Goal: Transaction & Acquisition: Register for event/course

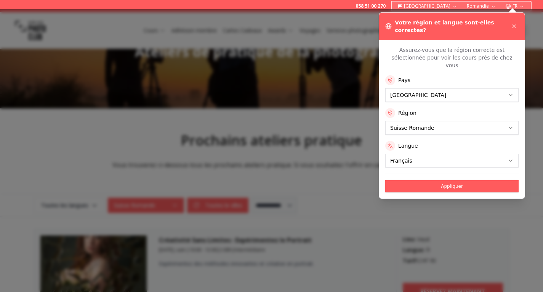
scroll to position [41, 0]
click at [517, 23] on icon at bounding box center [514, 26] width 6 height 6
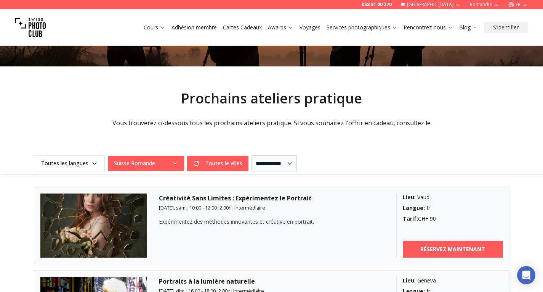
scroll to position [85, 0]
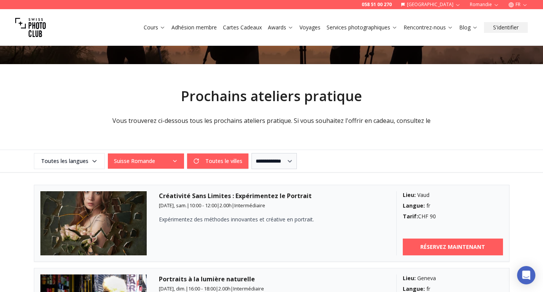
click at [503, 195] on article "Créativité Sans Limites : Expérimentez le Portrait [DATE], sam. | 10:00 - 12:00…" at bounding box center [272, 223] width 476 height 77
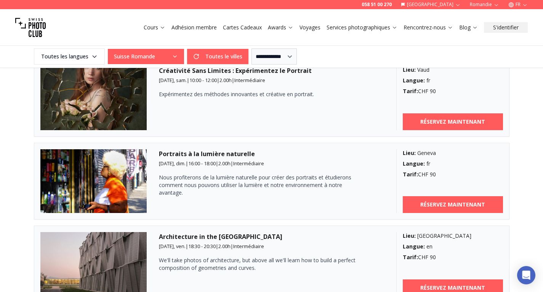
scroll to position [211, 0]
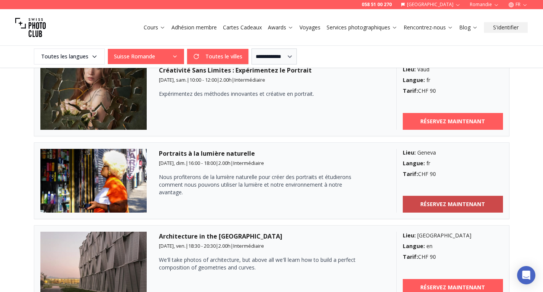
click at [503, 209] on link "RÉSERVEZ MAINTENANT" at bounding box center [453, 204] width 100 height 17
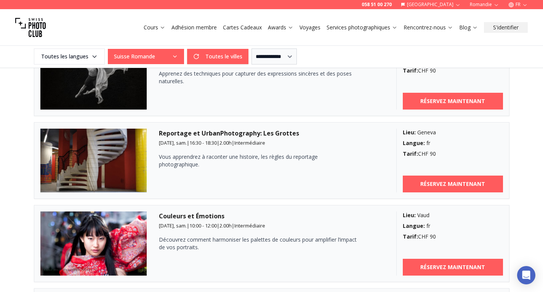
scroll to position [484, 0]
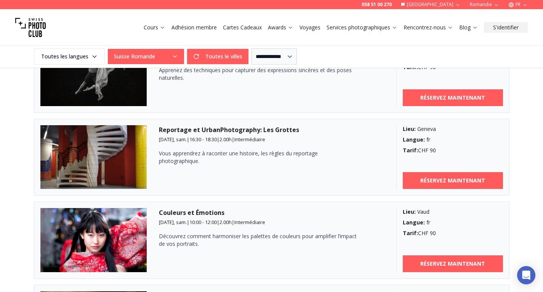
click at [232, 140] on span "2.00 h" at bounding box center [226, 139] width 12 height 7
click at [116, 142] on img at bounding box center [93, 157] width 107 height 64
click at [206, 132] on h3 "Reportage et UrbanPhotography: Les Grottes" at bounding box center [271, 129] width 225 height 9
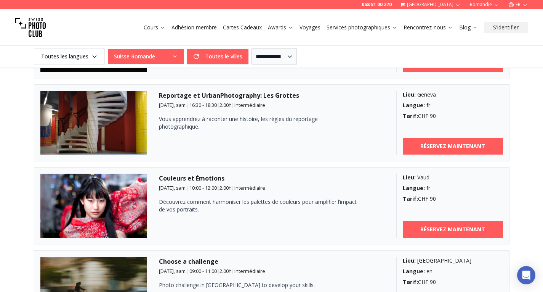
scroll to position [518, 0]
click at [451, 147] on b "RÉSERVEZ MAINTENANT" at bounding box center [453, 146] width 65 height 8
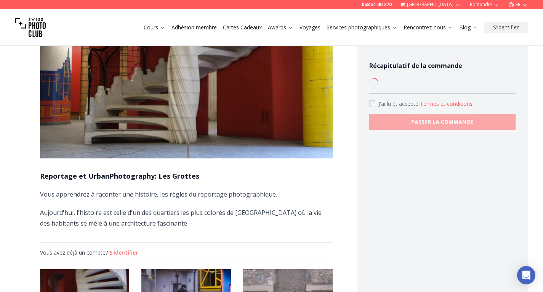
scroll to position [100, 0]
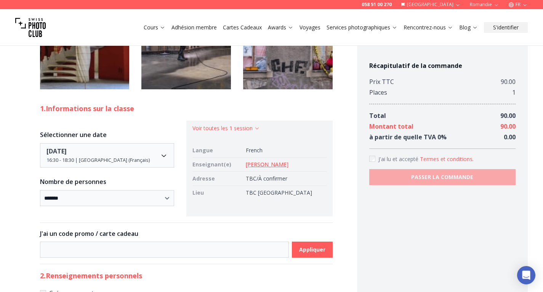
scroll to position [368, 0]
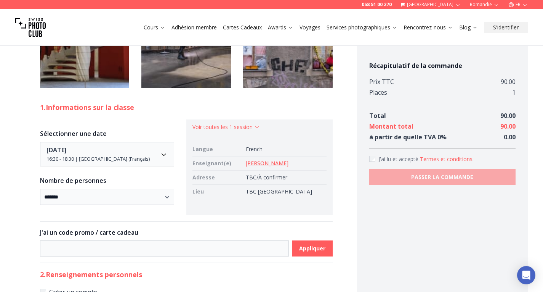
click at [364, 258] on div "Récapitulatif de la commande Prix TTC 90.00 Places 1 Total 90.00 Montant total …" at bounding box center [442, 100] width 171 height 865
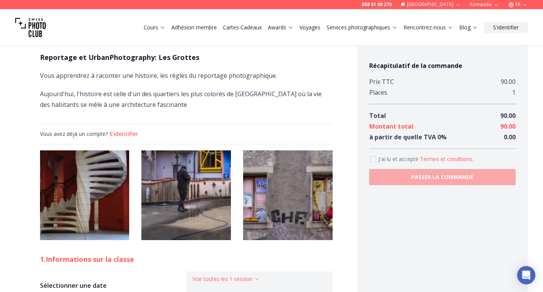
scroll to position [216, 0]
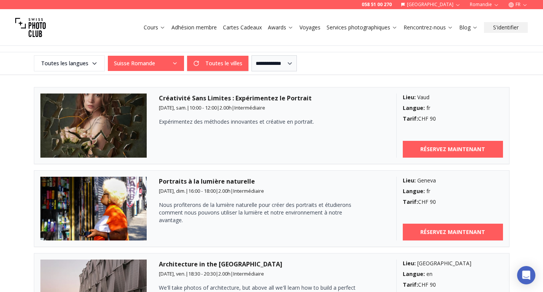
scroll to position [183, 0]
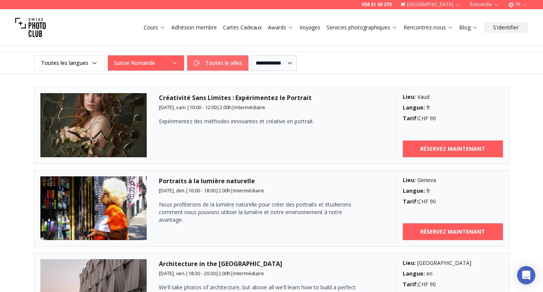
click at [217, 65] on button "Toutes le villes" at bounding box center [217, 62] width 61 height 15
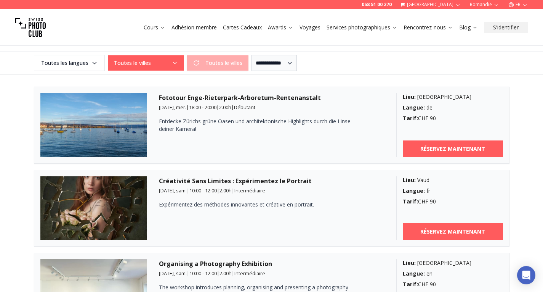
click at [213, 62] on div "Toutes le villes Toutes le villes" at bounding box center [178, 62] width 141 height 15
click at [170, 65] on button "Toutes le villes" at bounding box center [146, 62] width 76 height 15
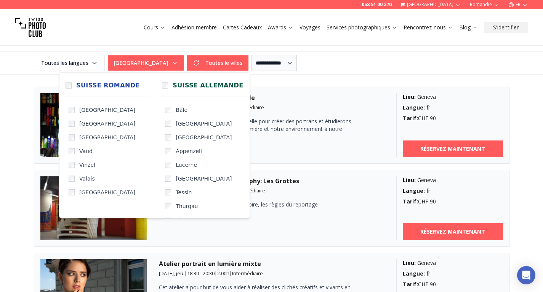
click at [374, 63] on div "**********" at bounding box center [272, 63] width 488 height 16
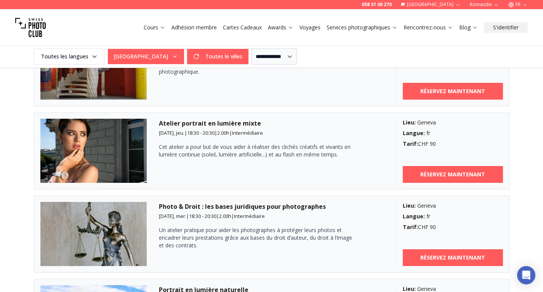
scroll to position [325, 0]
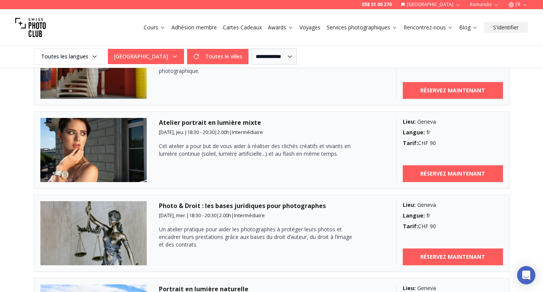
click at [350, 262] on div "Photo & Droit : les bases juridiques pour photographes [DATE], mer. | 18:30 - 2…" at bounding box center [271, 233] width 225 height 64
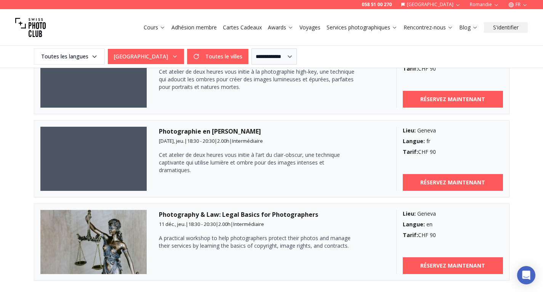
scroll to position [643, 0]
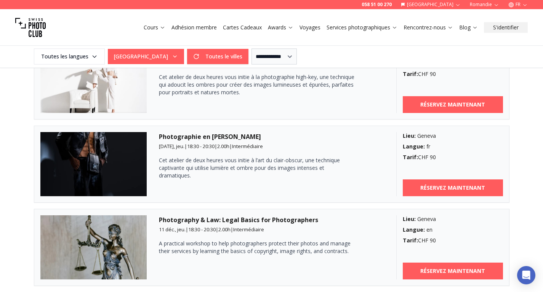
click at [107, 160] on img at bounding box center [93, 164] width 107 height 64
click at [447, 187] on b "RÉSERVEZ MAINTENANT" at bounding box center [453, 188] width 65 height 8
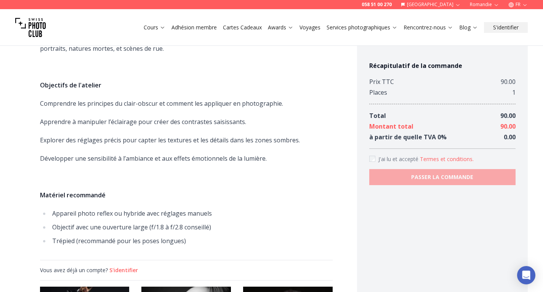
scroll to position [393, 0]
